Goal: Check status

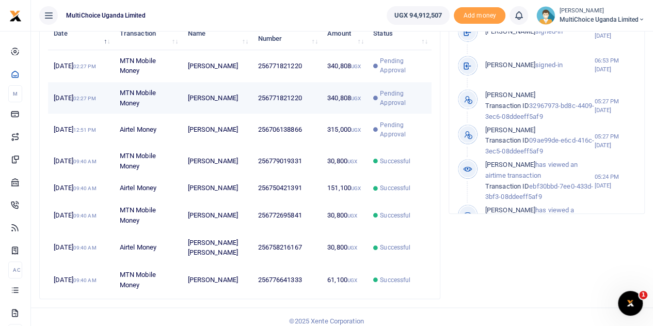
scroll to position [354, 0]
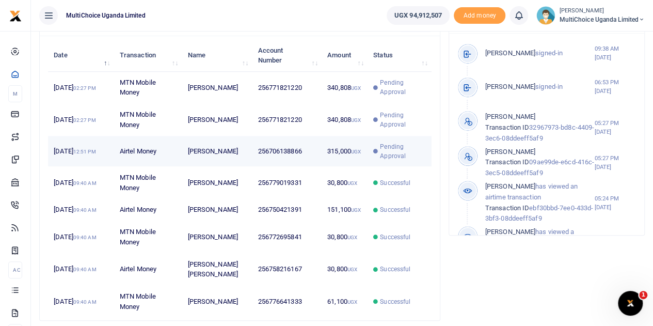
click at [386, 161] on span "Pending Approval" at bounding box center [402, 151] width 45 height 19
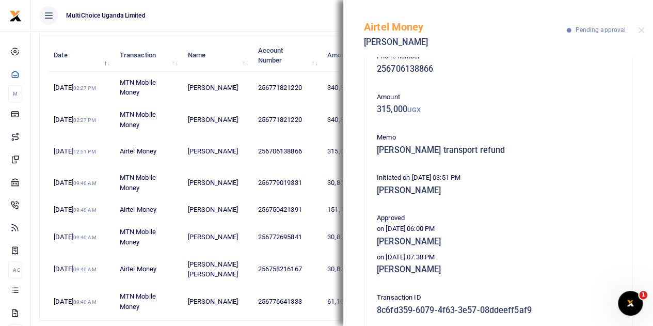
scroll to position [0, 0]
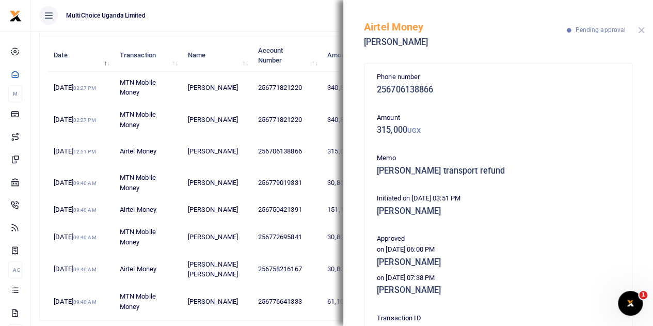
click at [642, 29] on button "Close" at bounding box center [641, 30] width 7 height 7
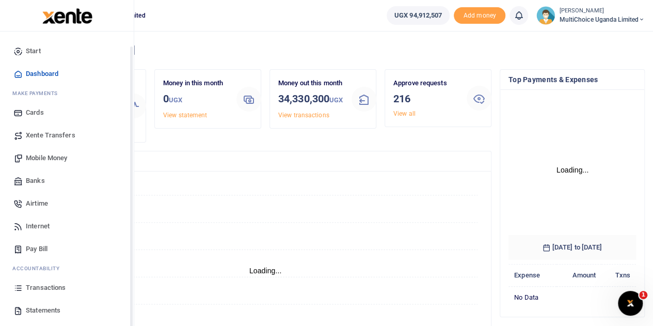
scroll to position [42, 0]
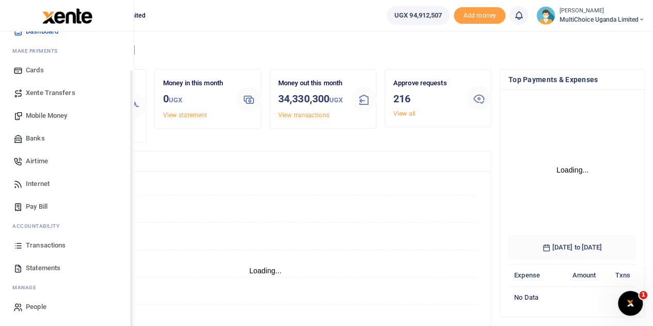
click at [40, 241] on span "Transactions" at bounding box center [46, 245] width 40 height 10
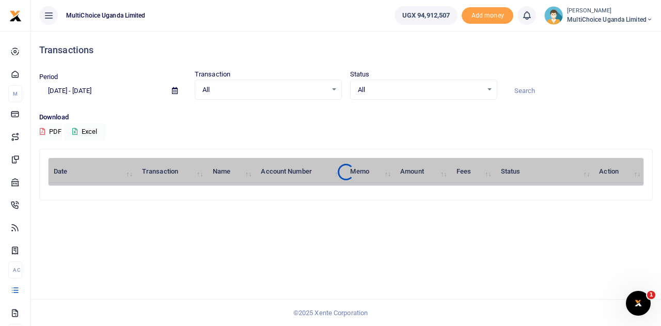
click at [633, 238] on div "Transactions Period [DATE] - [DATE] Transaction All Select an option... All Air…" at bounding box center [346, 178] width 630 height 295
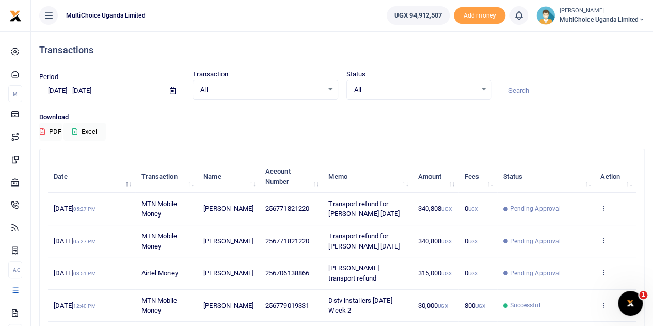
click at [483, 88] on div "All Select an option..." at bounding box center [419, 89] width 144 height 11
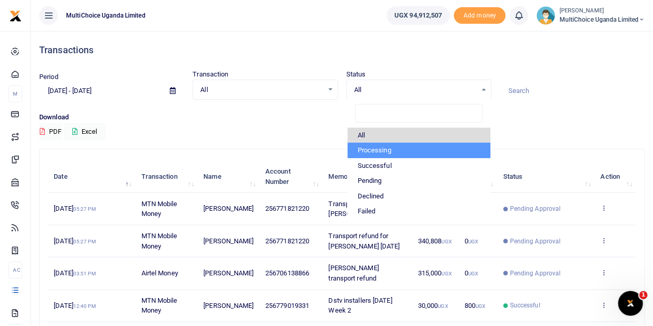
click at [376, 148] on li "Processing" at bounding box center [419, 150] width 143 height 15
select select "PROCESSING"
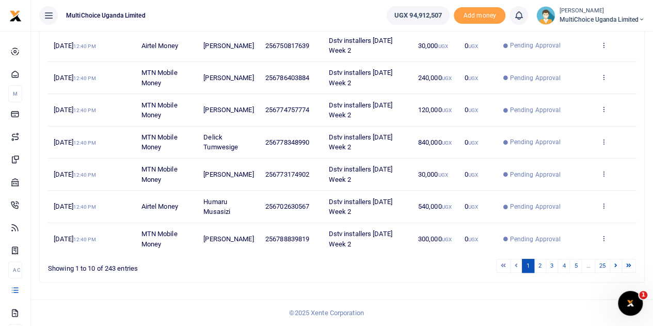
scroll to position [277, 0]
click at [605, 110] on icon at bounding box center [604, 108] width 7 height 7
click at [555, 138] on link "View details" at bounding box center [567, 145] width 82 height 14
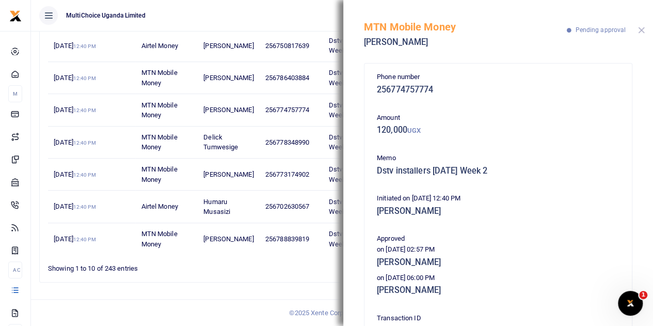
click at [643, 30] on button "Close" at bounding box center [641, 30] width 7 height 7
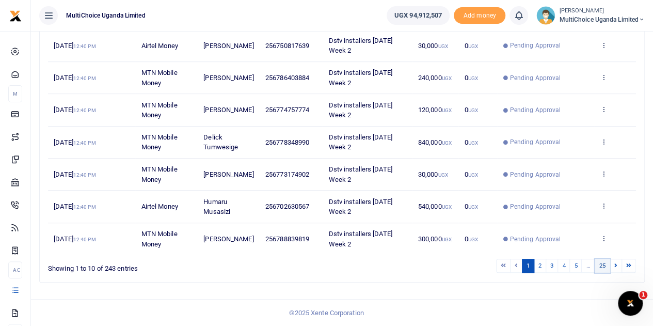
click at [607, 267] on link "25" at bounding box center [602, 266] width 15 height 14
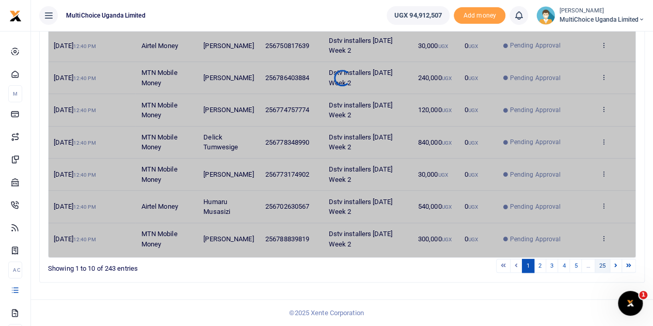
scroll to position [22, 0]
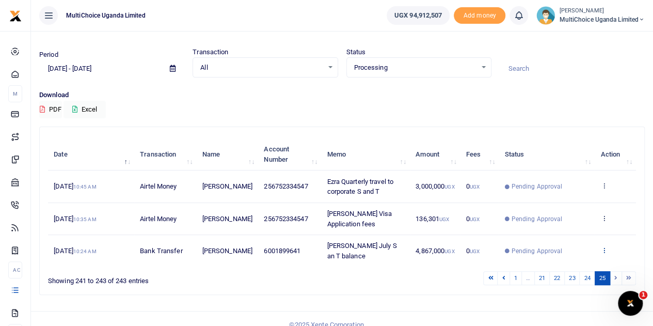
click at [605, 246] on icon at bounding box center [604, 249] width 7 height 7
click at [542, 209] on link "View details" at bounding box center [567, 216] width 82 height 14
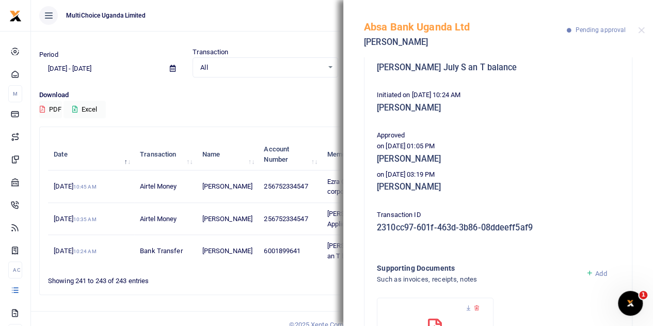
scroll to position [52, 0]
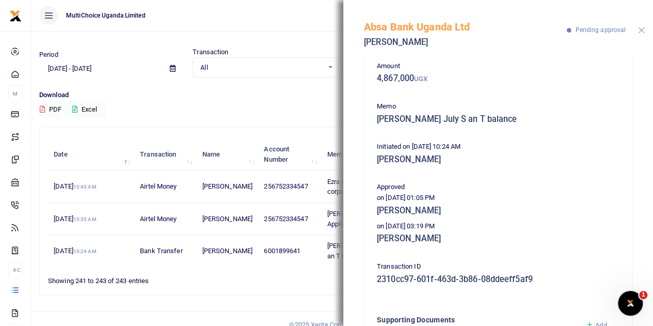
click at [642, 28] on button "Close" at bounding box center [641, 30] width 7 height 7
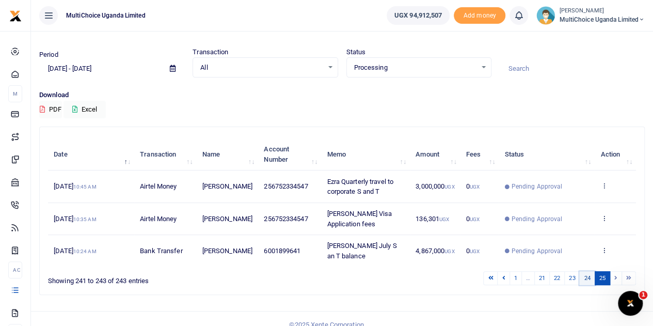
click at [589, 271] on link "24" at bounding box center [587, 278] width 15 height 14
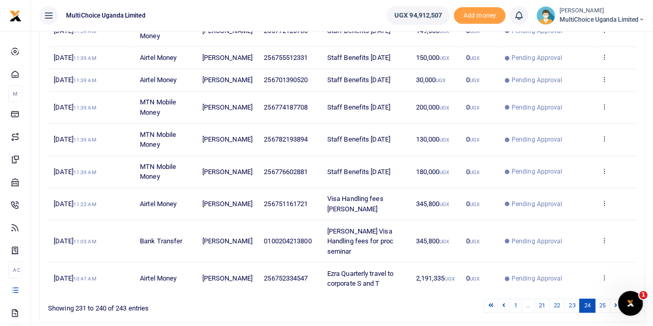
scroll to position [247, 0]
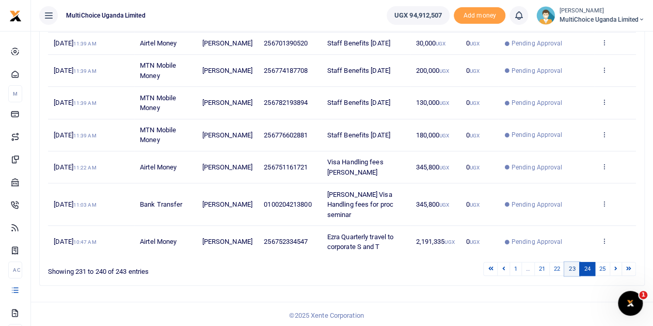
click at [573, 265] on link "23" at bounding box center [572, 269] width 15 height 14
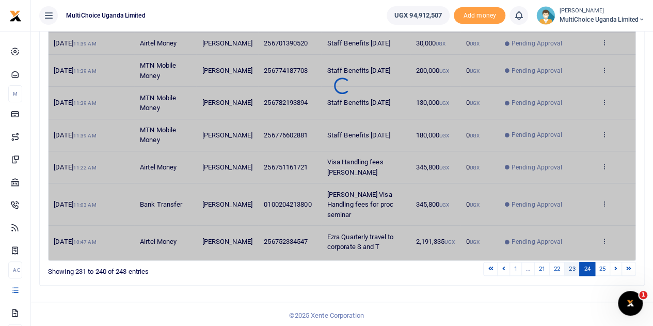
scroll to position [226, 0]
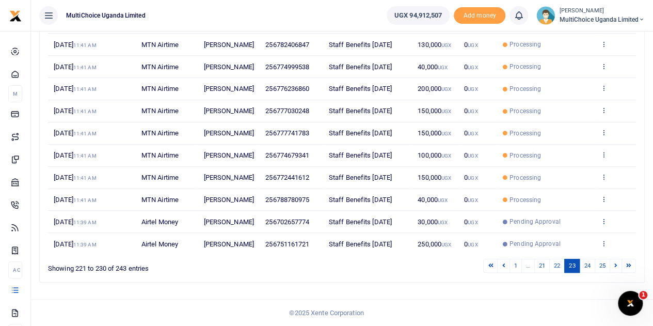
click at [606, 217] on icon at bounding box center [604, 220] width 7 height 7
click at [579, 286] on link "View details" at bounding box center [567, 293] width 82 height 14
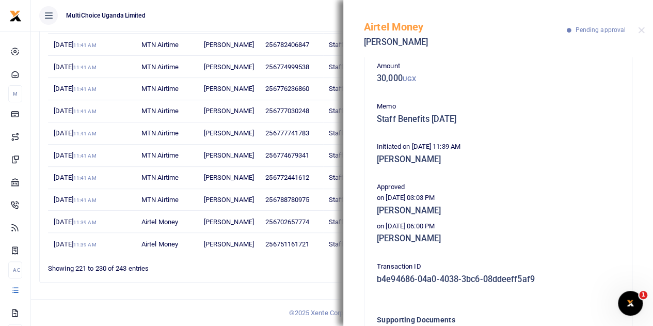
scroll to position [0, 0]
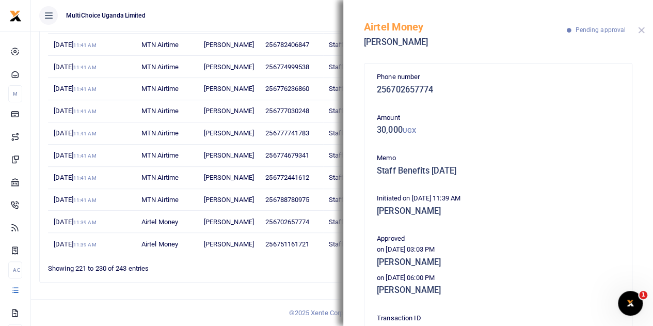
click at [640, 28] on button "Close" at bounding box center [641, 30] width 7 height 7
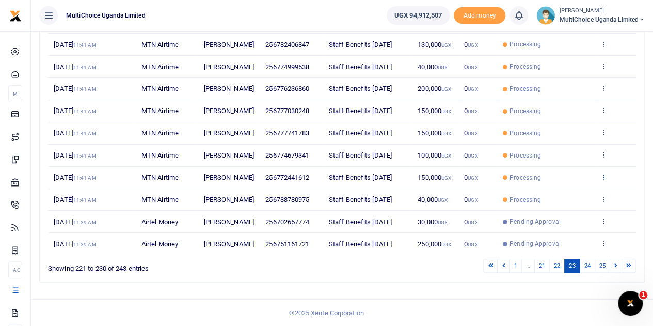
click at [603, 173] on icon at bounding box center [604, 176] width 7 height 7
click at [584, 221] on link "View details" at bounding box center [567, 228] width 82 height 14
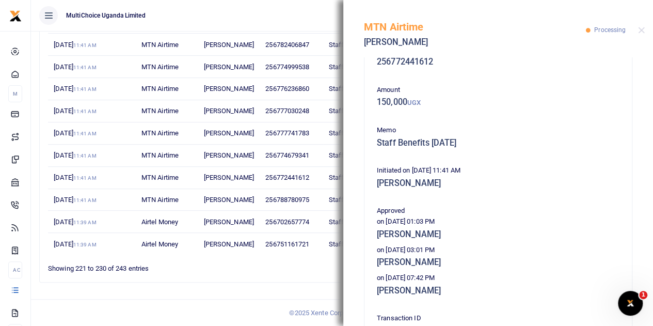
scroll to position [52, 0]
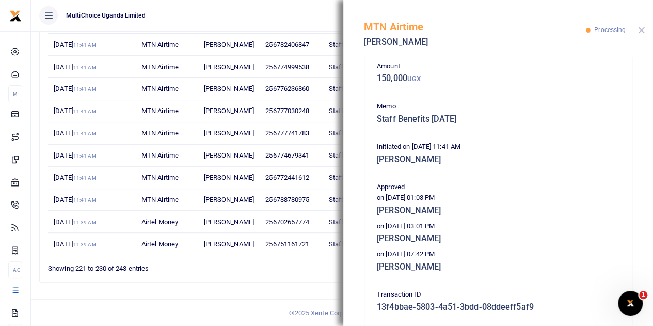
click at [645, 32] on button "Close" at bounding box center [641, 30] width 7 height 7
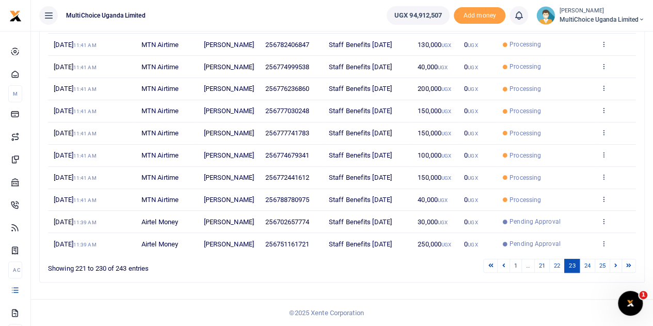
scroll to position [226, 0]
click at [518, 267] on link "1" at bounding box center [516, 266] width 12 height 14
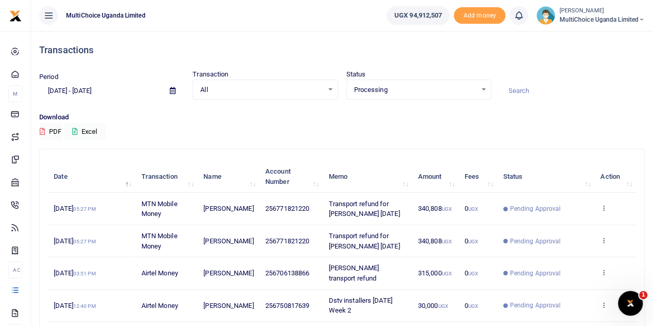
scroll to position [0, 0]
click at [604, 210] on icon at bounding box center [604, 207] width 7 height 7
click at [574, 227] on link "View details" at bounding box center [567, 230] width 82 height 14
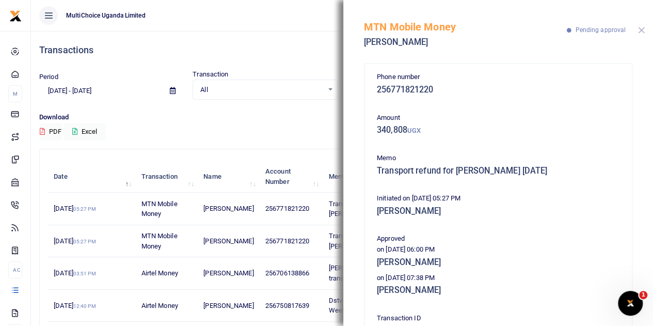
click at [639, 29] on button "Close" at bounding box center [641, 30] width 7 height 7
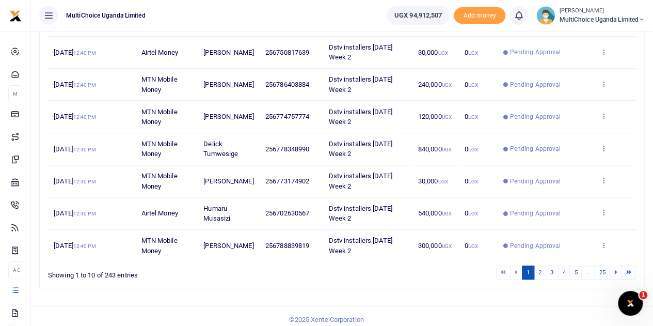
scroll to position [277, 0]
